Goal: Information Seeking & Learning: Learn about a topic

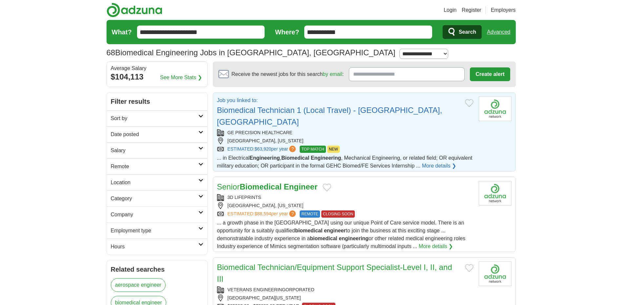
click at [422, 163] on link "More details ❯" at bounding box center [439, 166] width 34 height 8
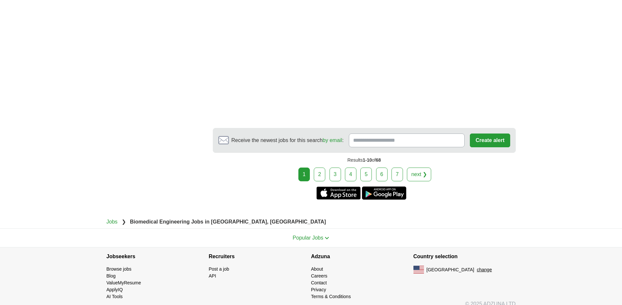
scroll to position [1025, 0]
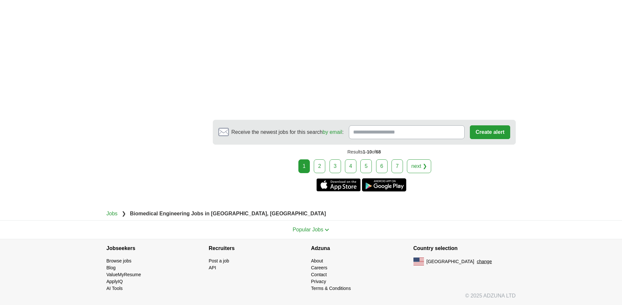
click at [420, 164] on link "next ❯" at bounding box center [419, 167] width 24 height 14
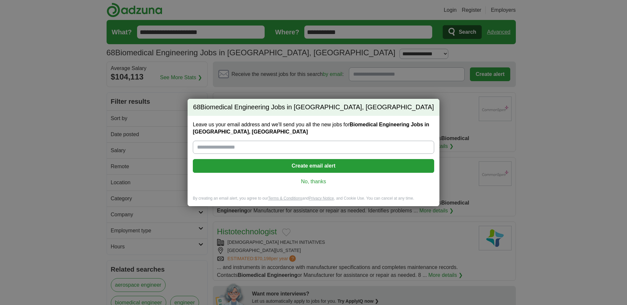
click at [322, 182] on link "No, thanks" at bounding box center [313, 181] width 231 height 7
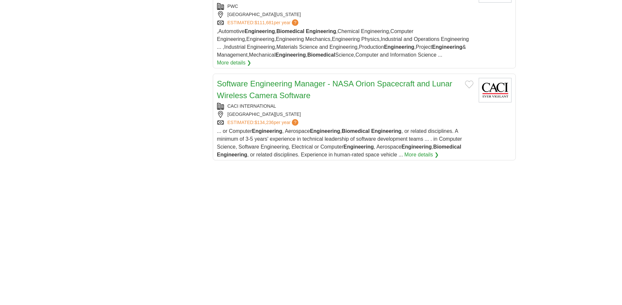
scroll to position [893, 0]
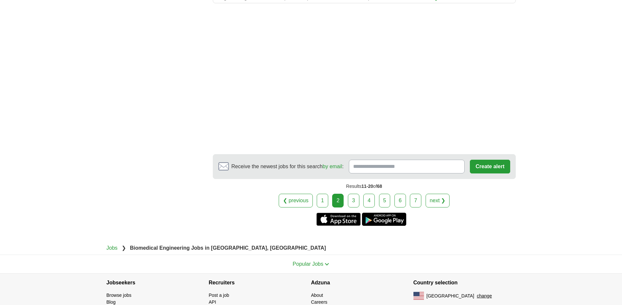
click at [355, 208] on link "3" at bounding box center [353, 201] width 11 height 14
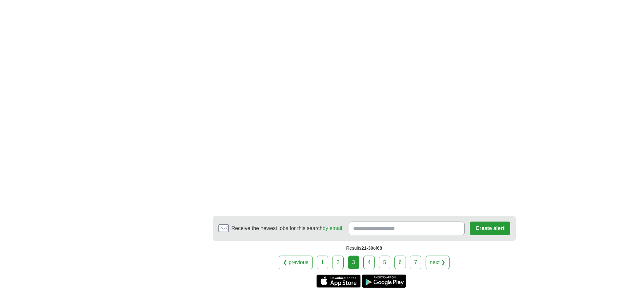
scroll to position [1046, 0]
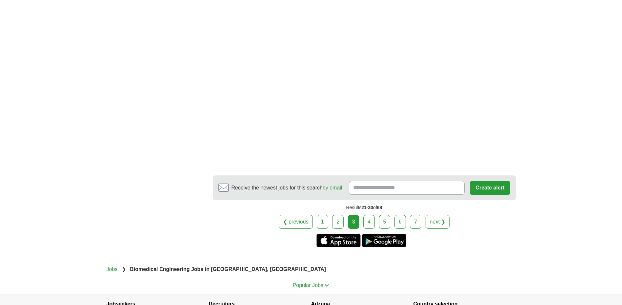
click at [366, 215] on link "4" at bounding box center [368, 222] width 11 height 14
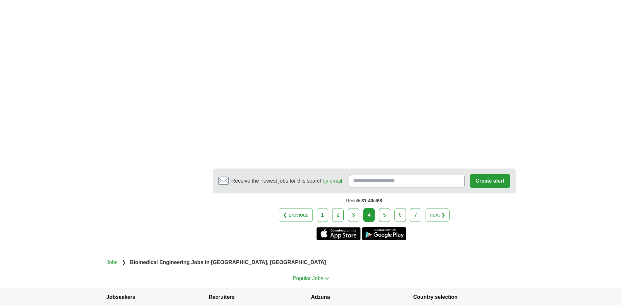
scroll to position [1065, 0]
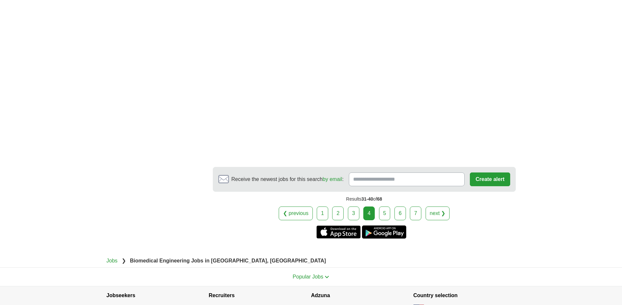
click at [381, 207] on link "5" at bounding box center [384, 214] width 11 height 14
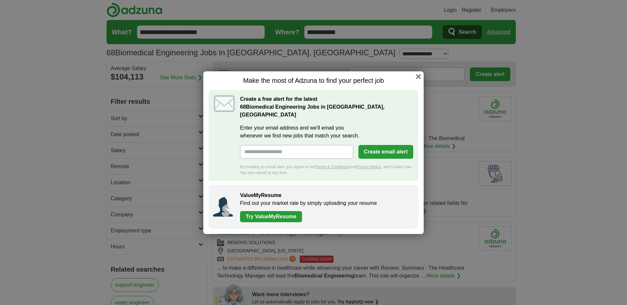
click at [419, 79] on button "button" at bounding box center [418, 76] width 5 height 5
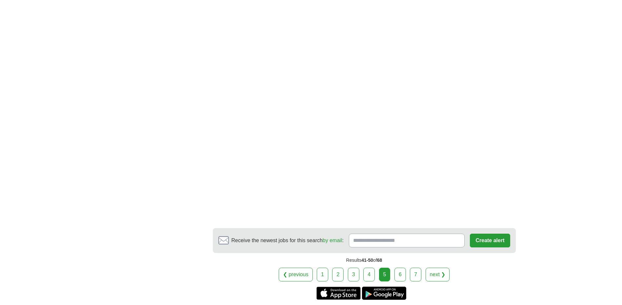
scroll to position [988, 0]
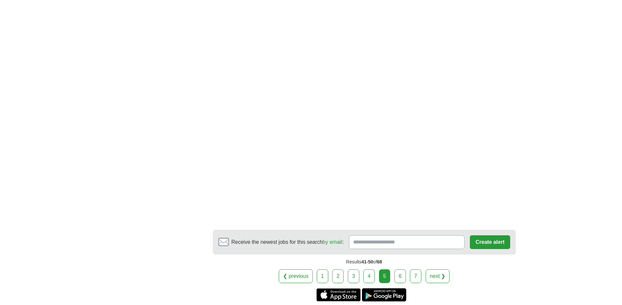
click at [401, 270] on link "6" at bounding box center [399, 277] width 11 height 14
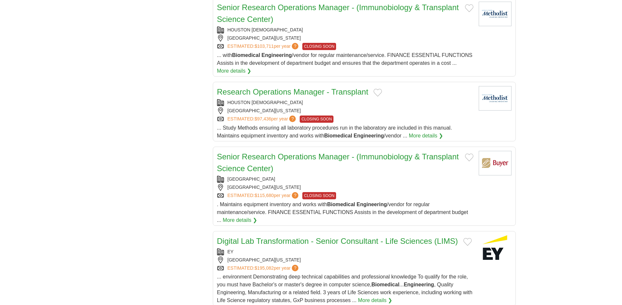
scroll to position [615, 0]
